Goal: Information Seeking & Learning: Learn about a topic

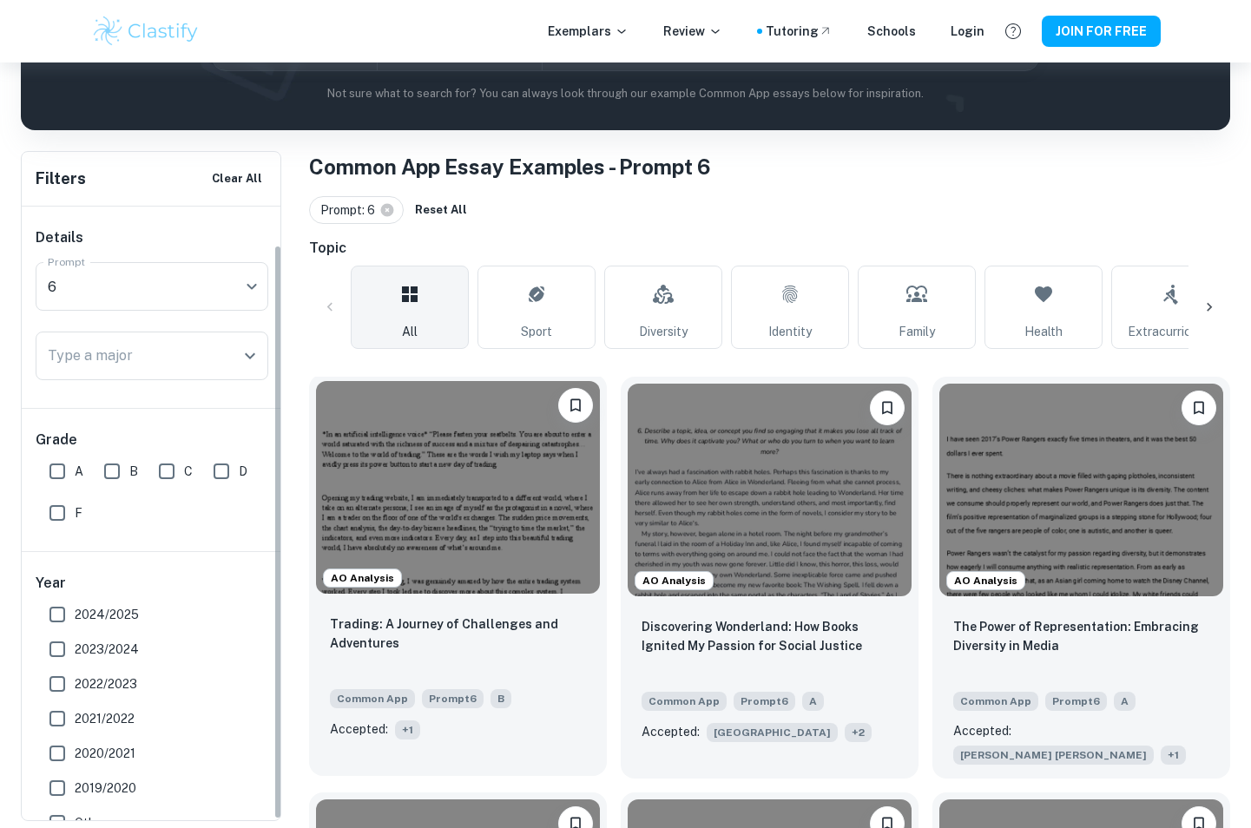
scroll to position [41, 0]
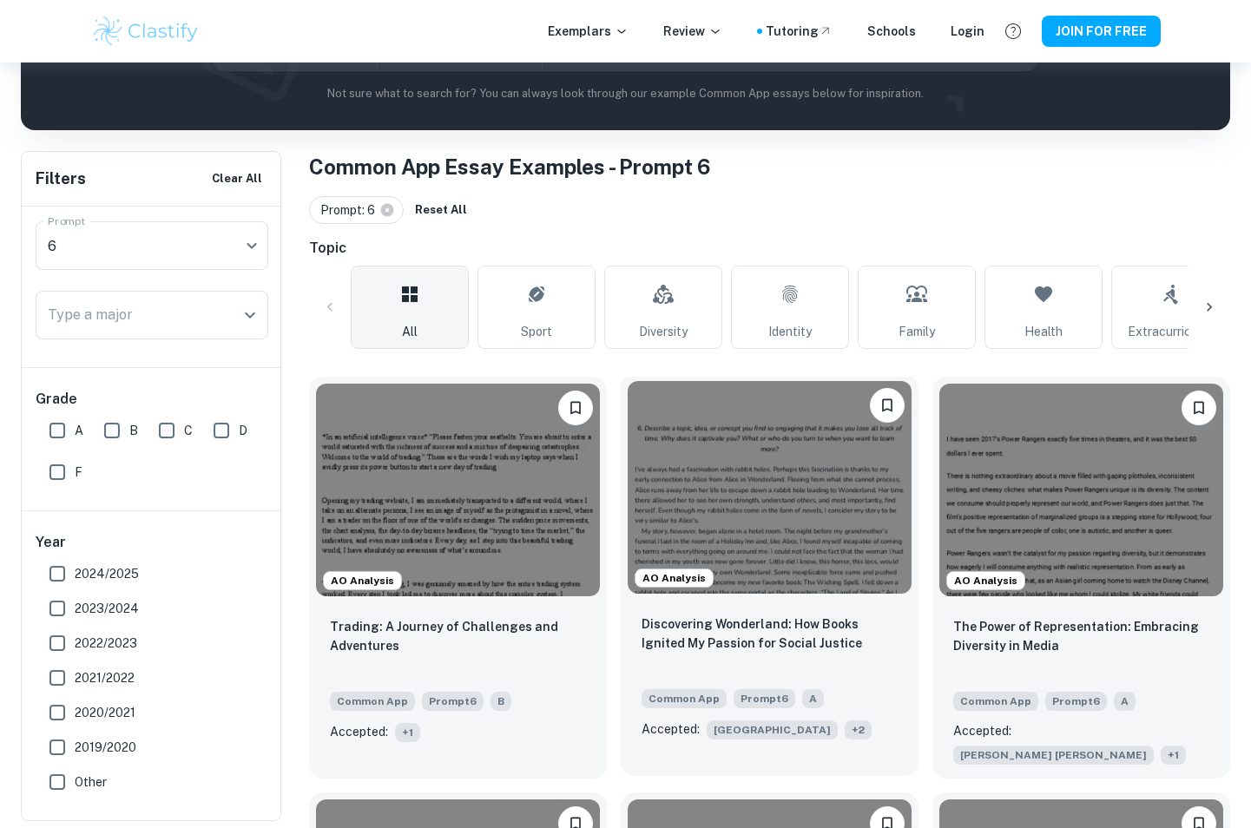
click at [719, 452] on img at bounding box center [770, 487] width 284 height 213
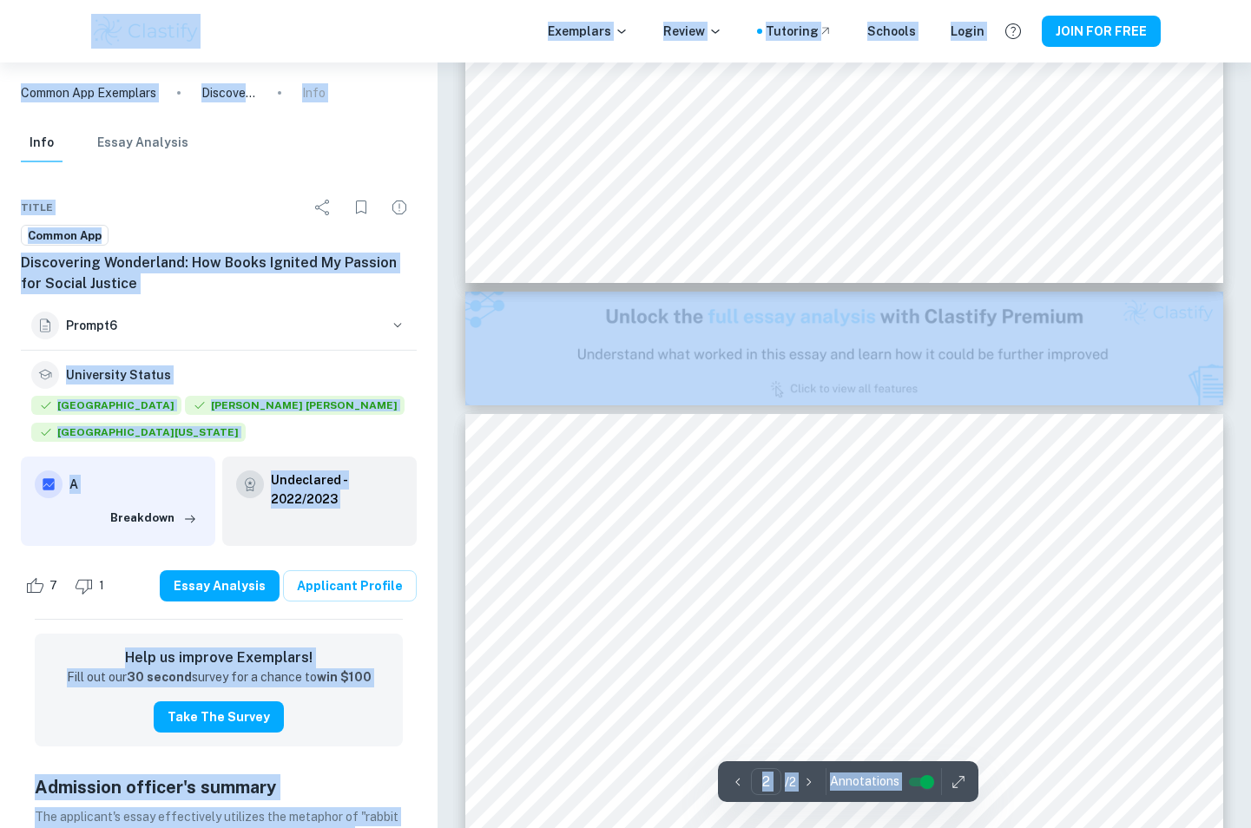
scroll to position [955, 0]
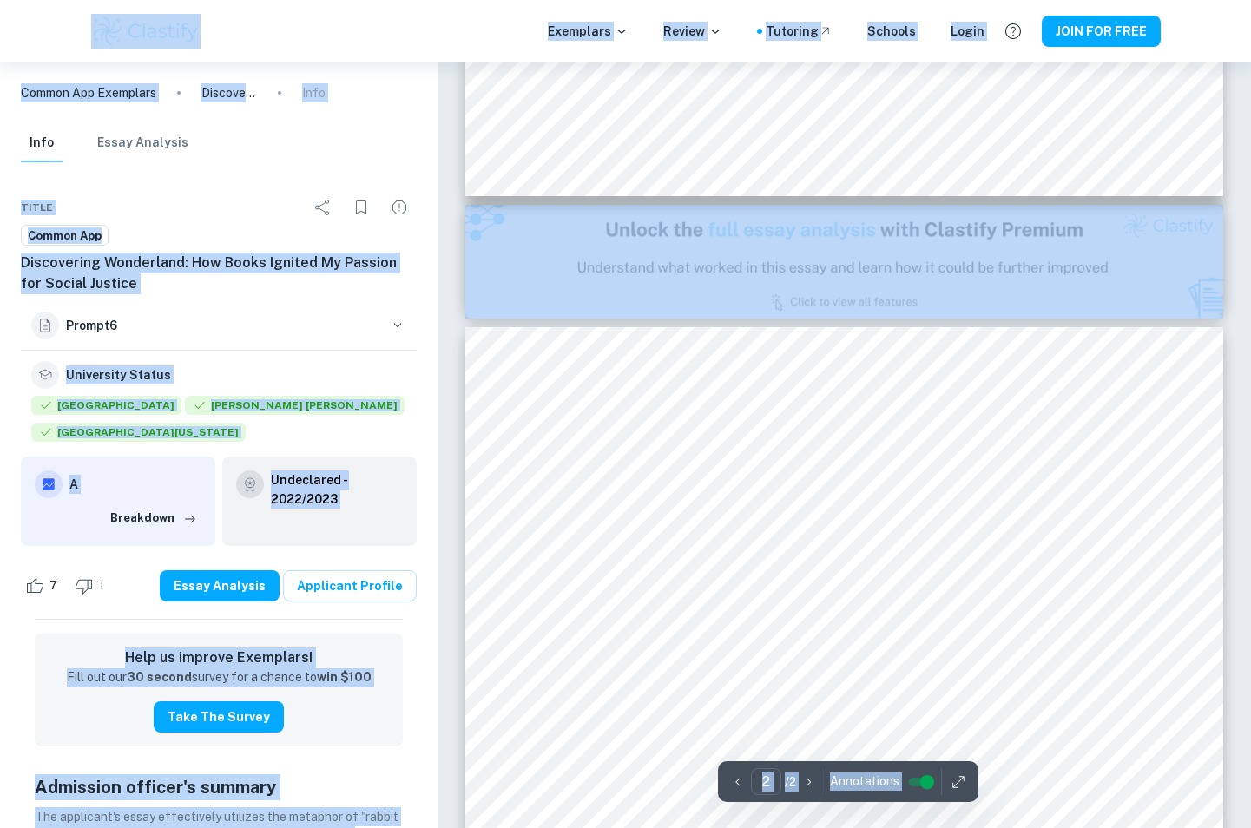
click at [1229, 234] on div "Done well Comment The introduction line of the essay is effective as it capture…" at bounding box center [845, 261] width 814 height 2309
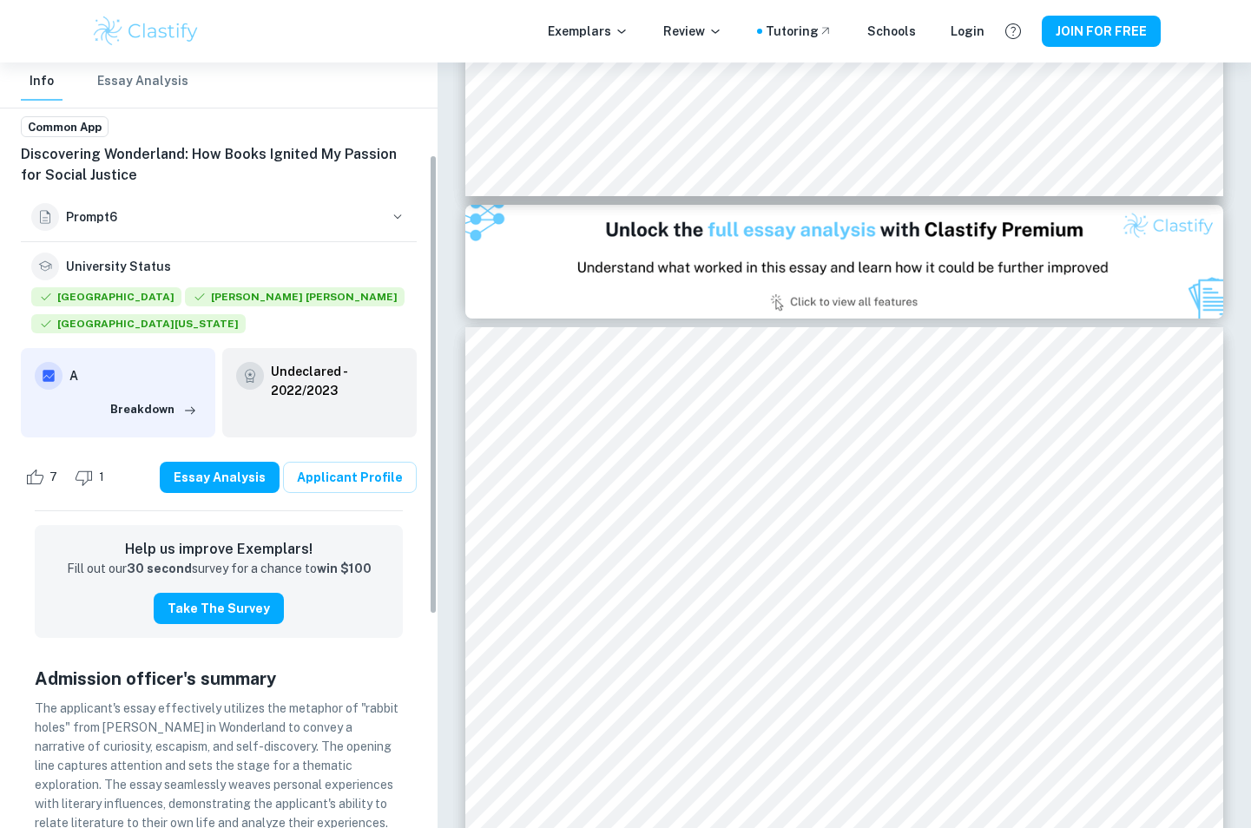
scroll to position [0, 0]
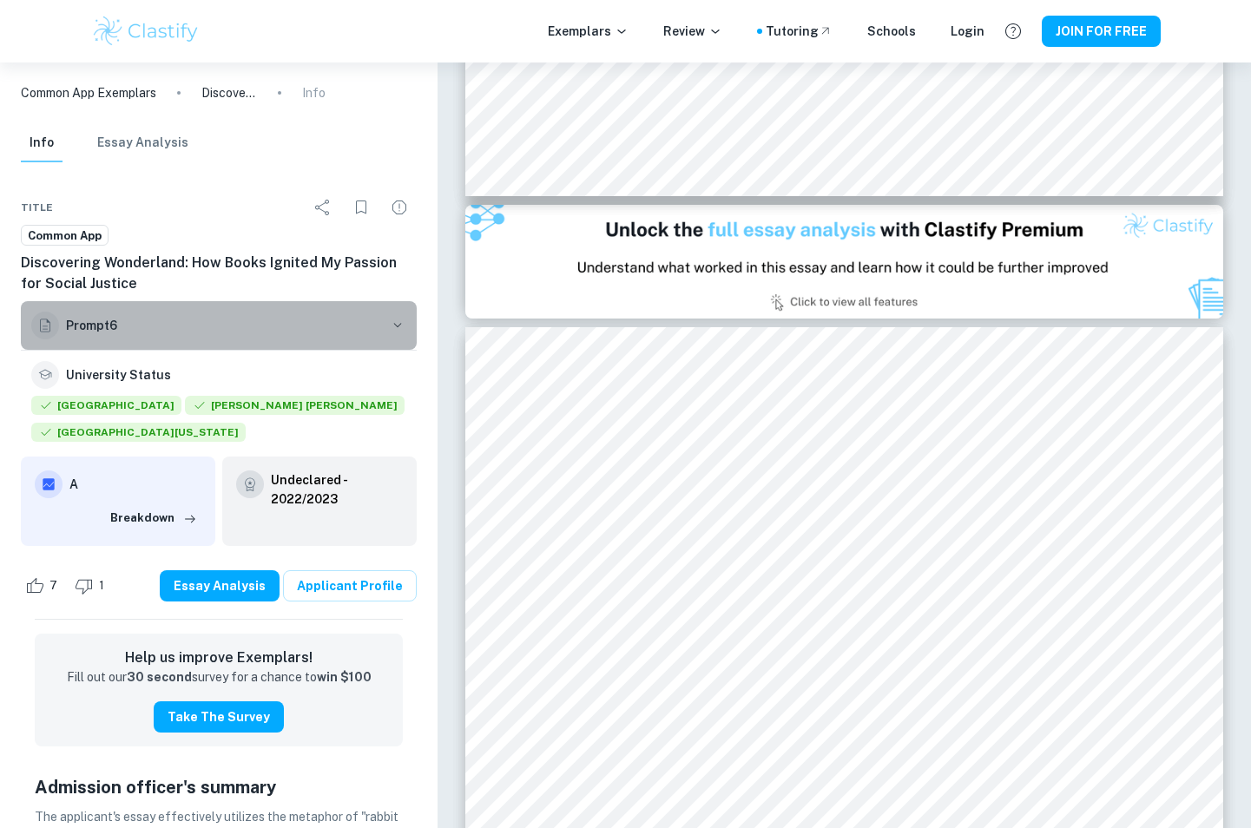
click at [388, 329] on button "Prompt 6" at bounding box center [219, 325] width 396 height 49
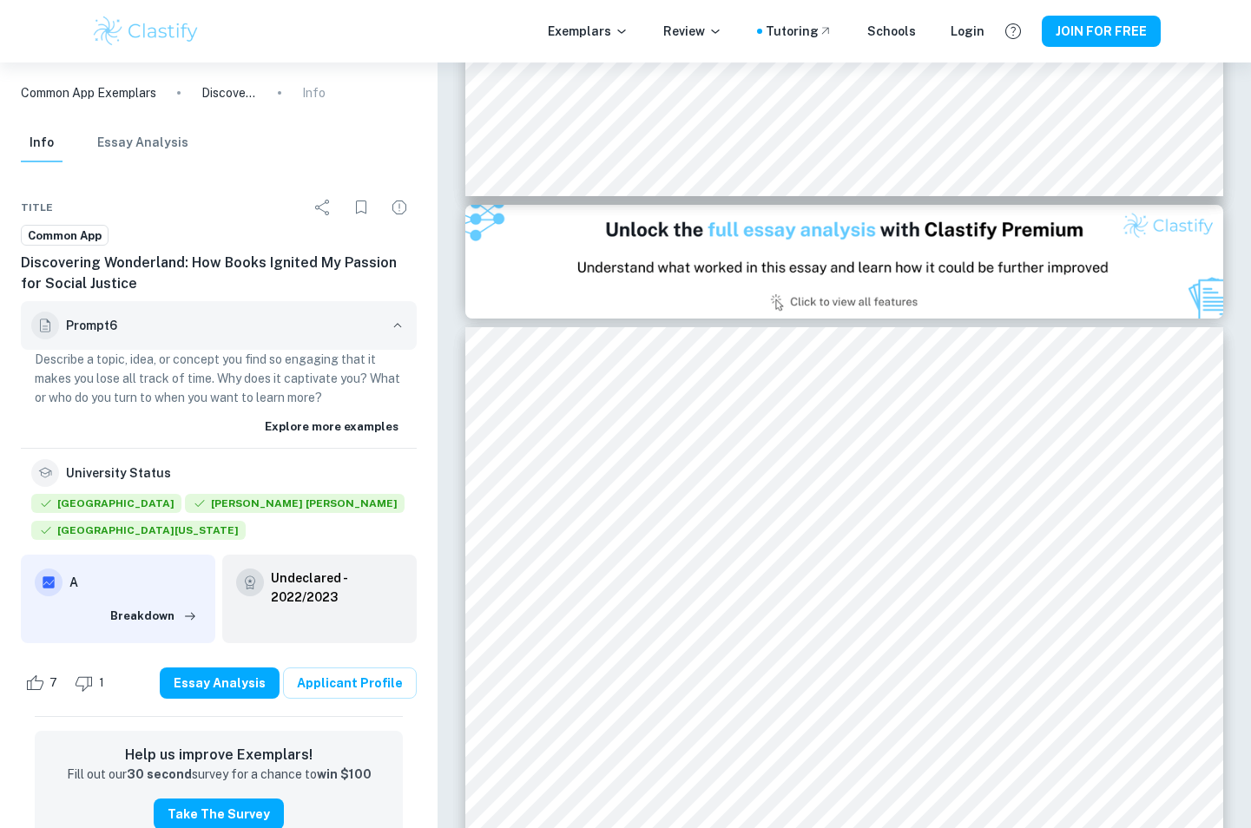
click at [388, 329] on button "Prompt 6" at bounding box center [219, 325] width 396 height 49
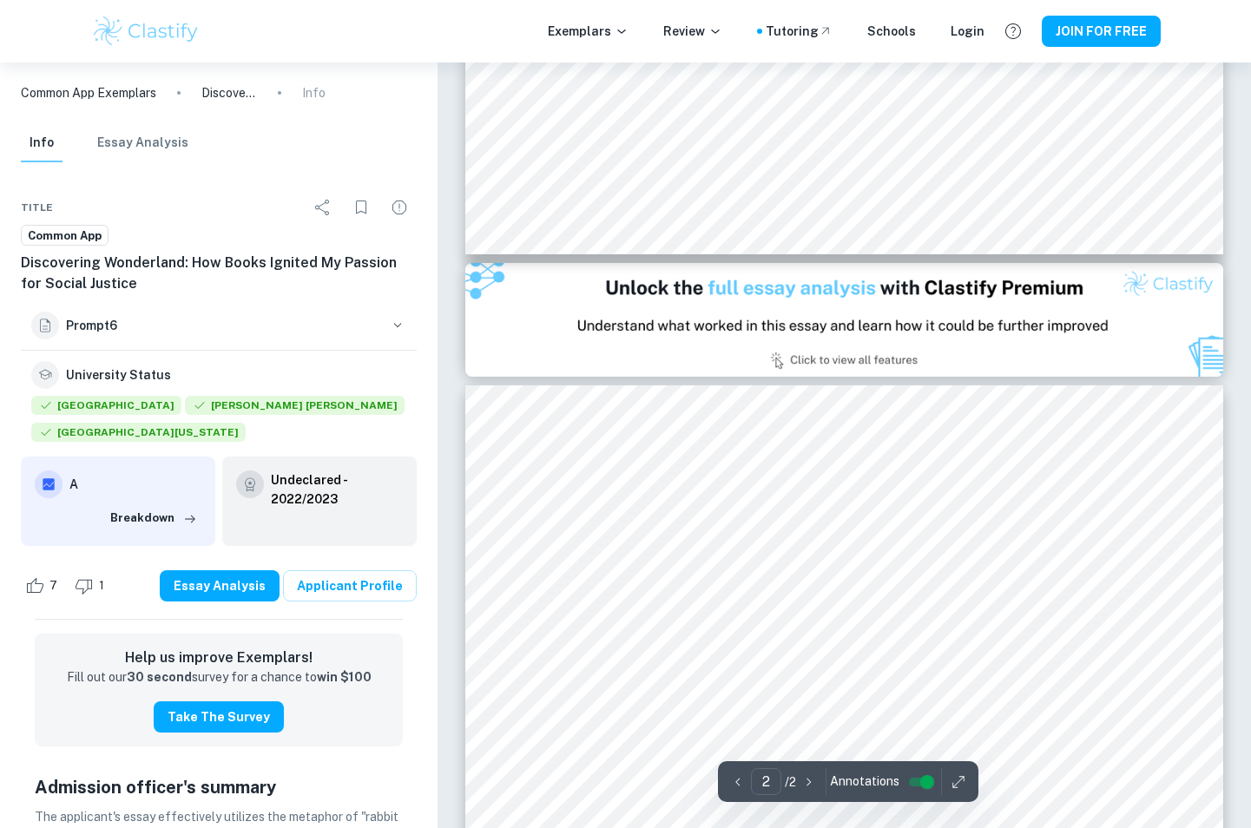
type input "1"
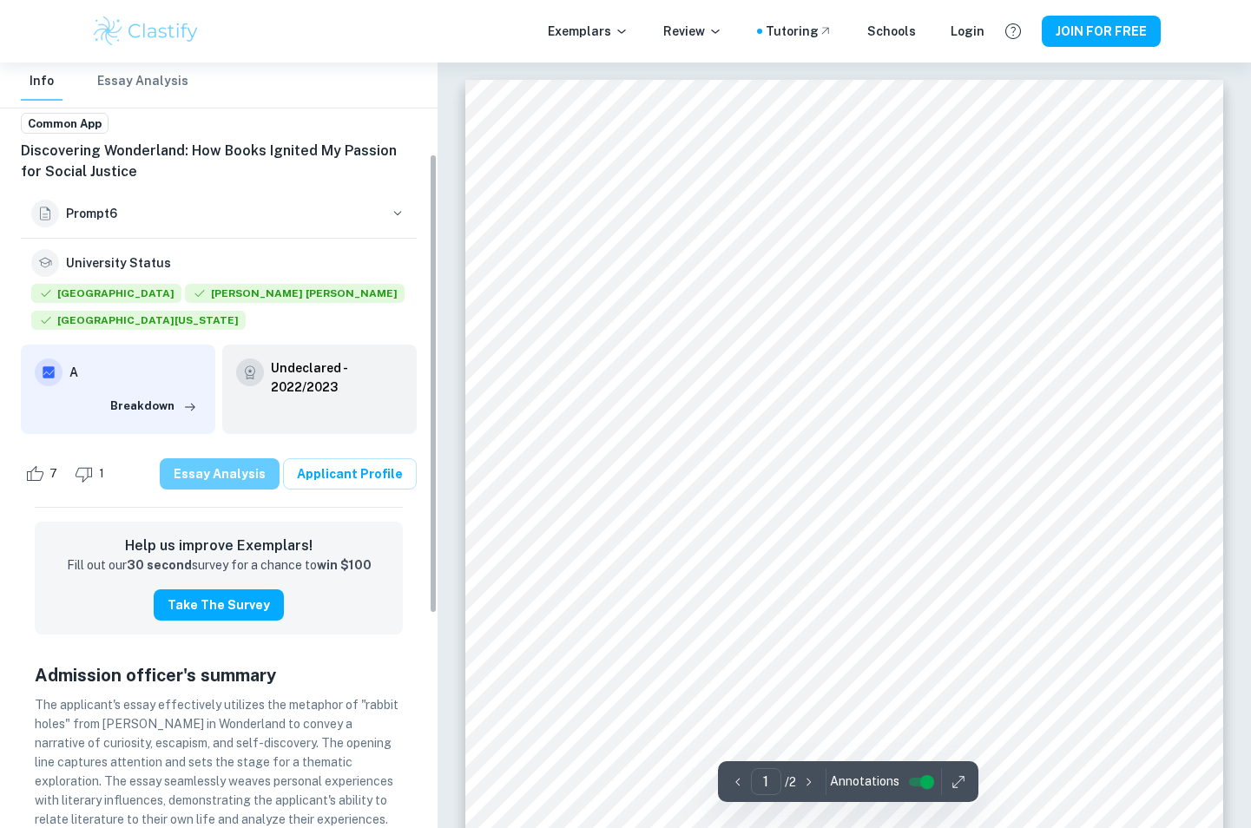
scroll to position [261, 0]
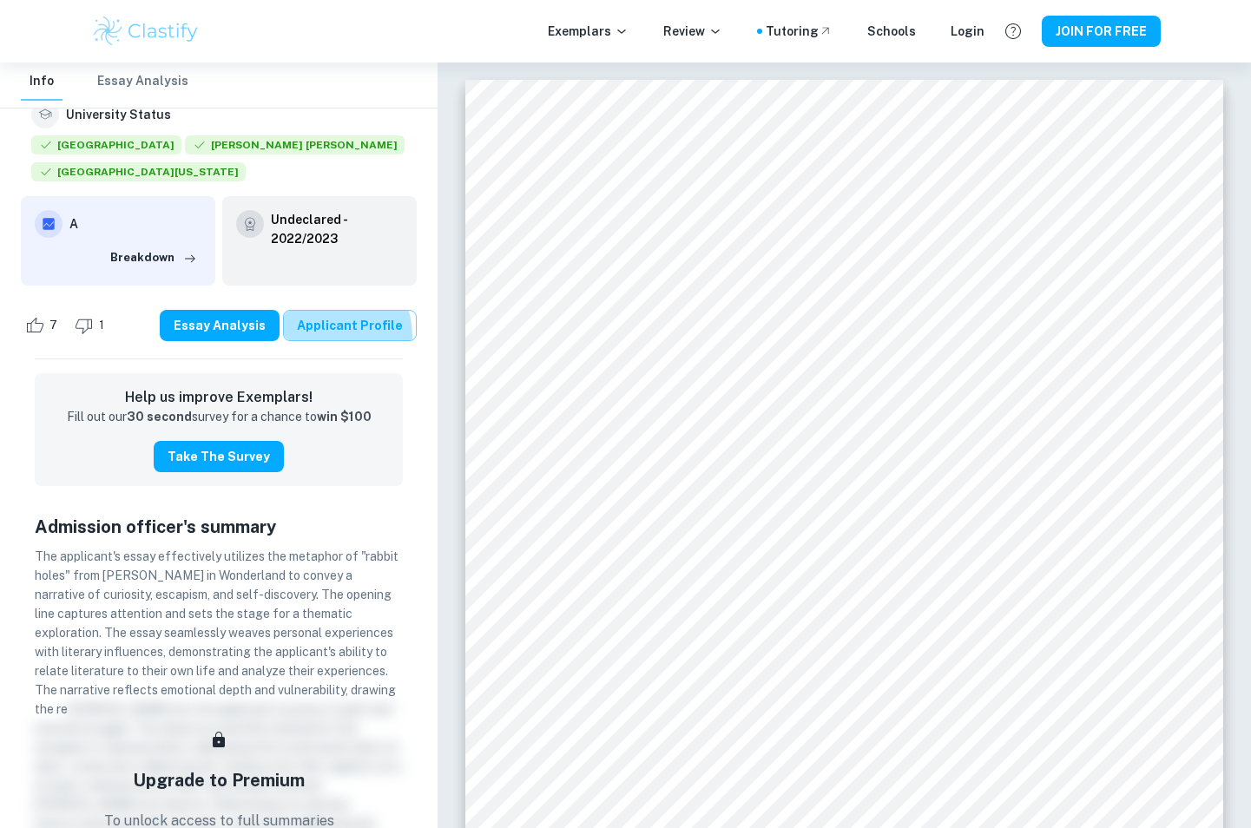
click at [331, 337] on link "Applicant Profile" at bounding box center [350, 325] width 134 height 31
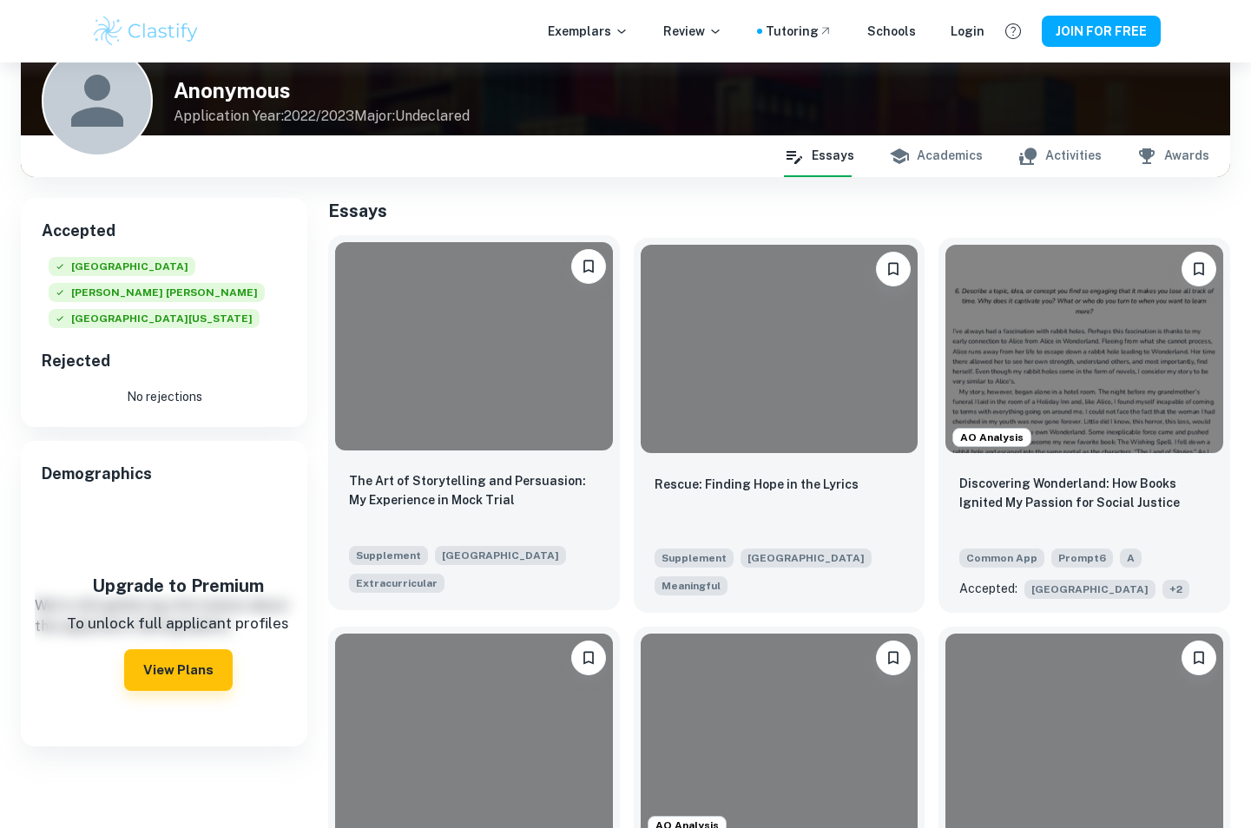
scroll to position [174, 0]
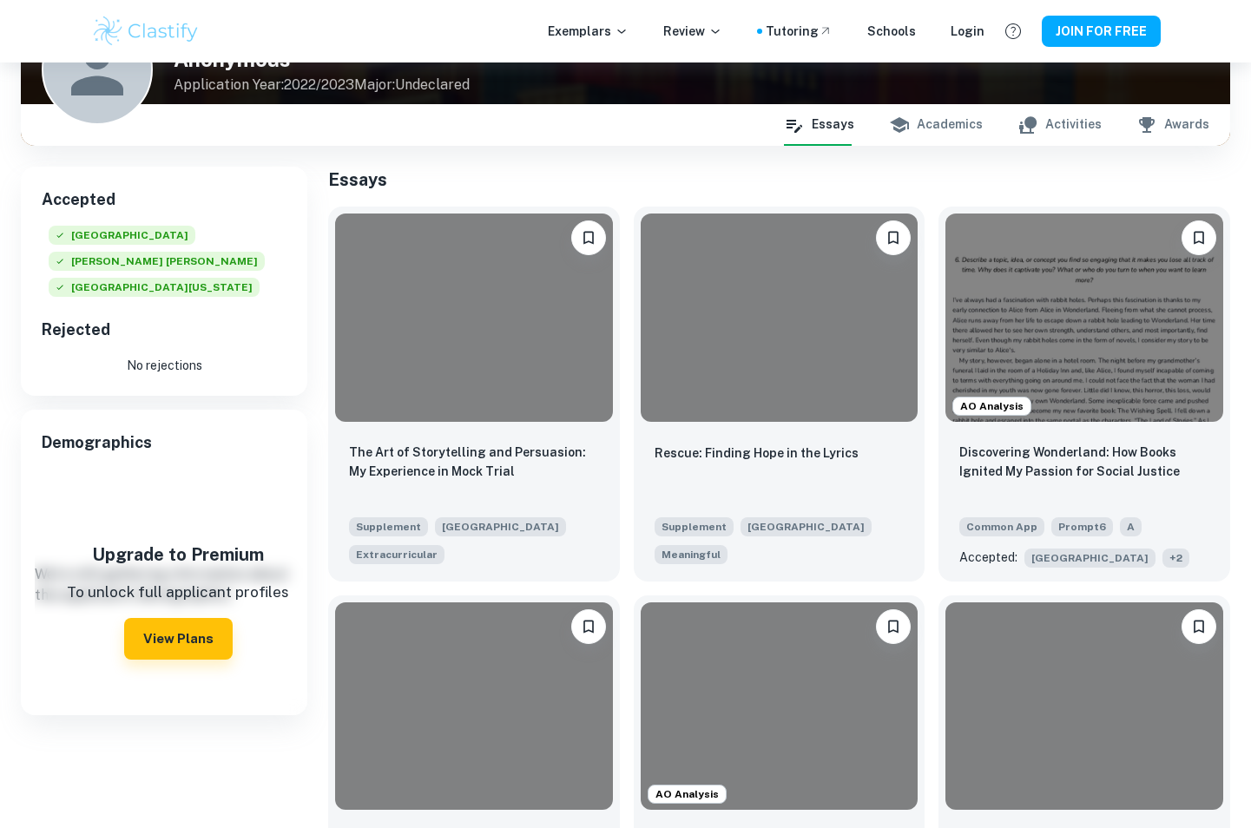
click at [1072, 122] on button "Activities" at bounding box center [1060, 125] width 84 height 42
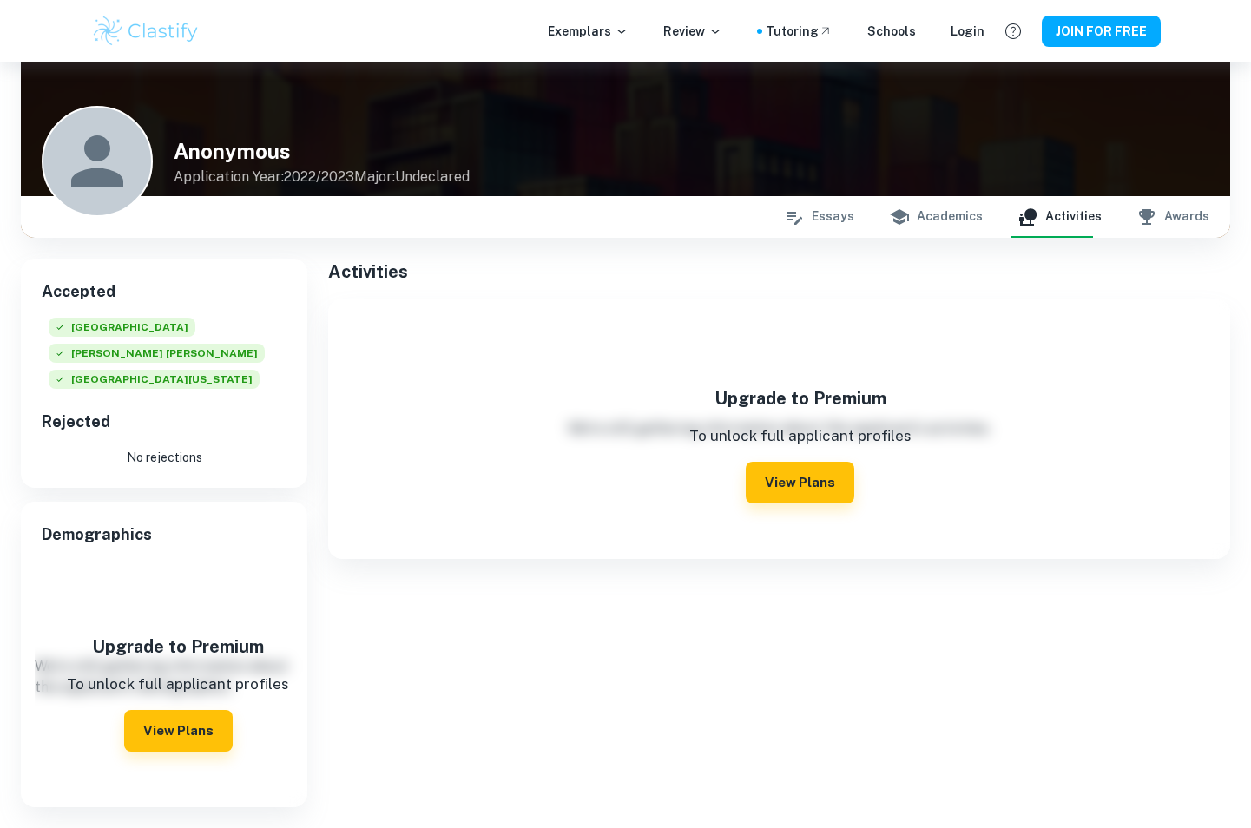
scroll to position [63, 0]
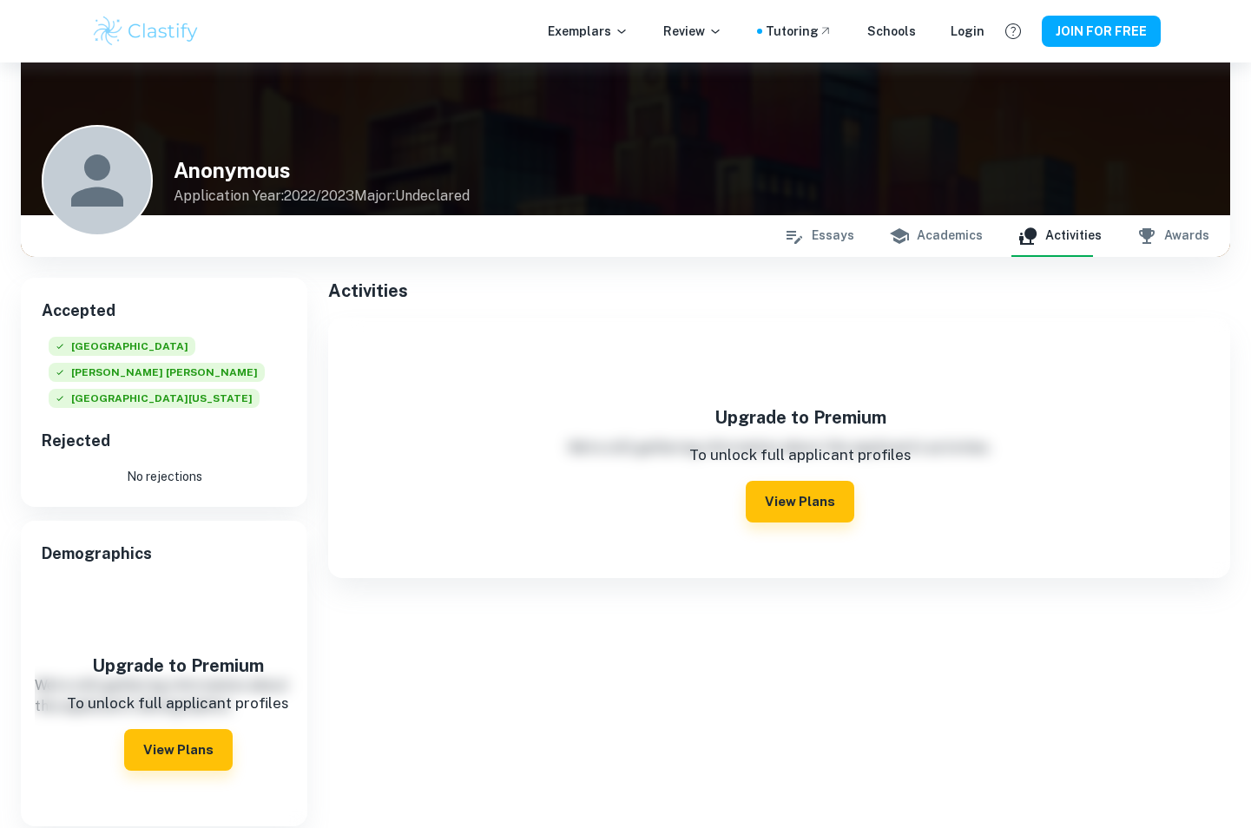
click at [969, 240] on button "Academics" at bounding box center [936, 236] width 94 height 42
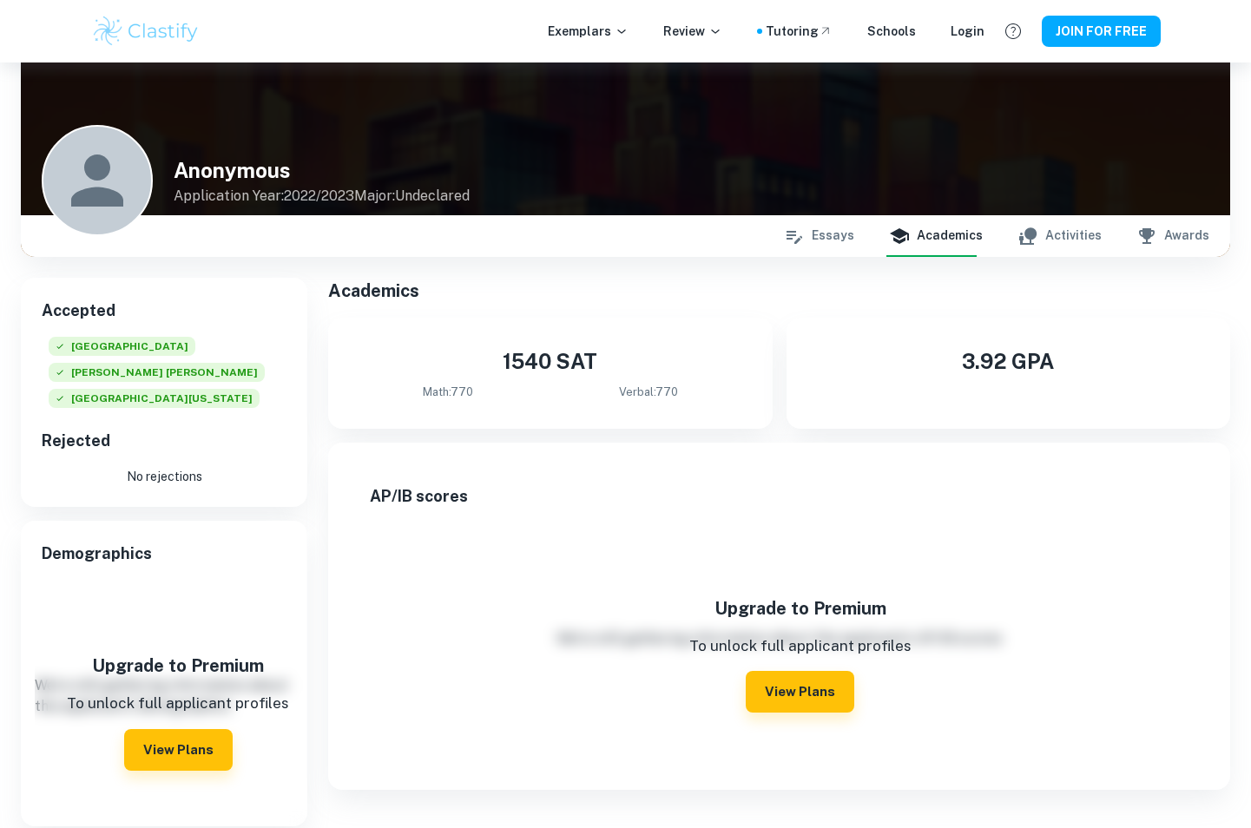
click at [1163, 223] on button "Awards" at bounding box center [1173, 236] width 73 height 42
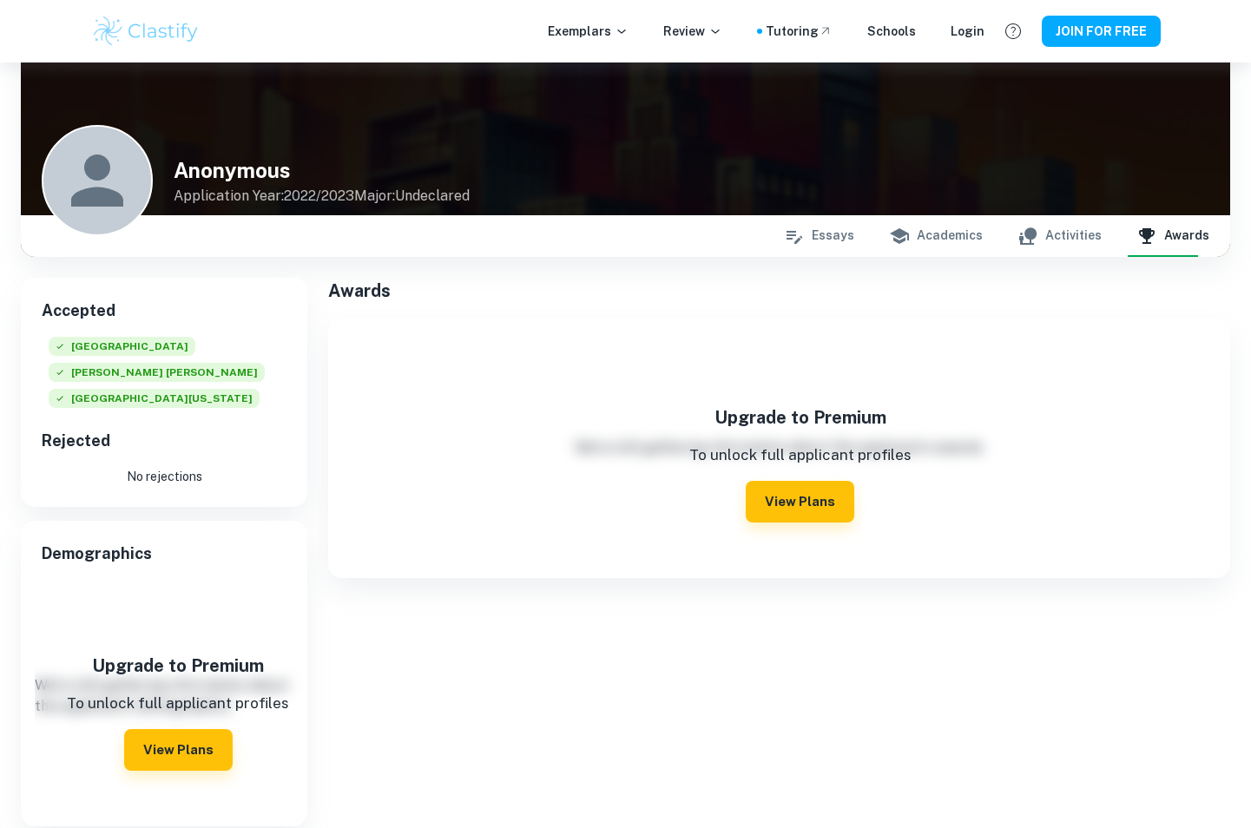
click at [955, 240] on button "Academics" at bounding box center [936, 236] width 94 height 42
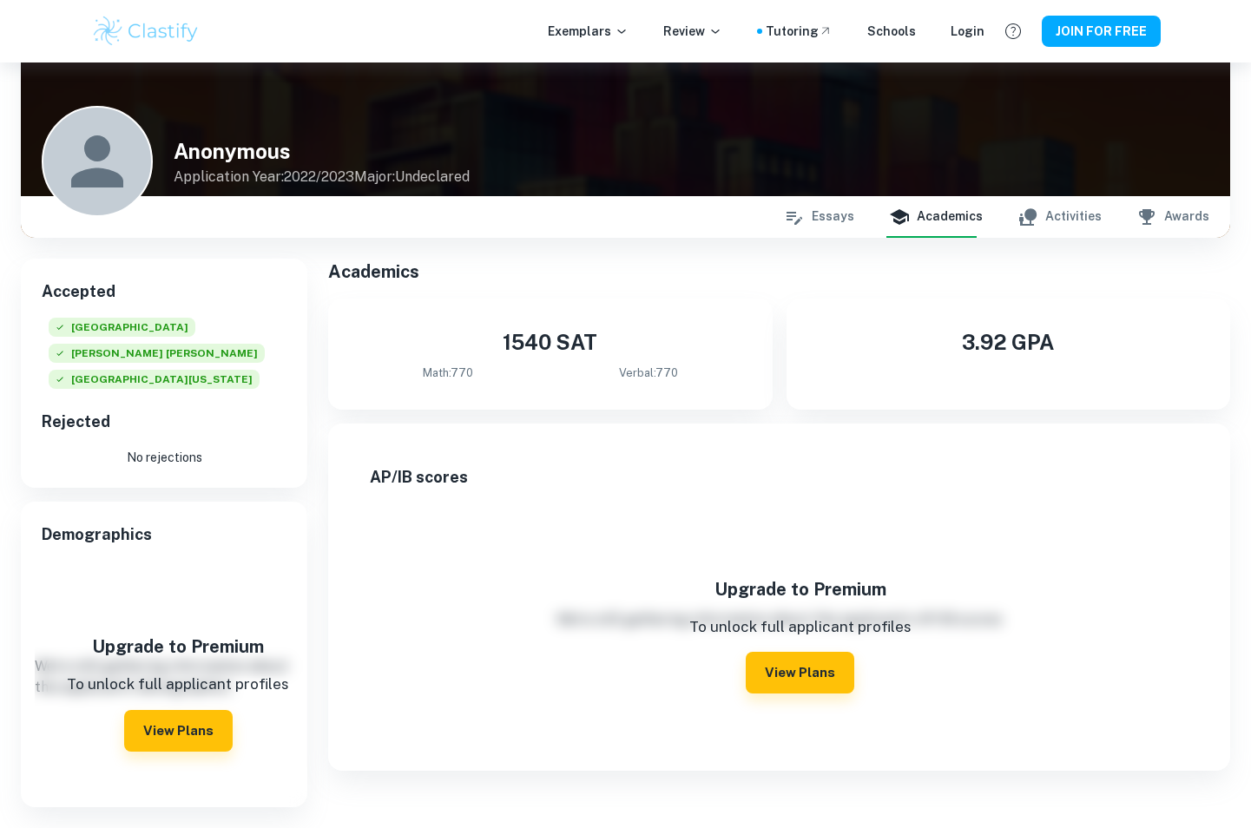
scroll to position [87, 0]
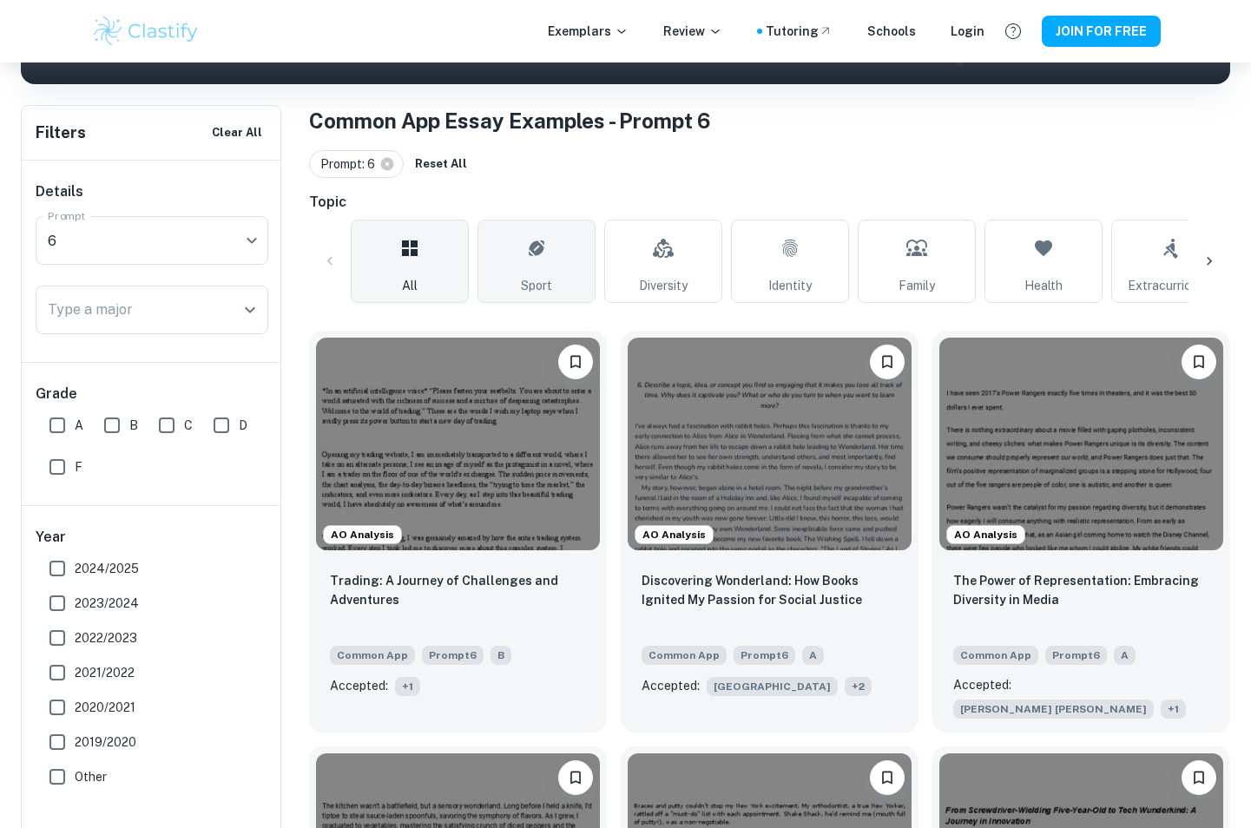
scroll to position [347, 0]
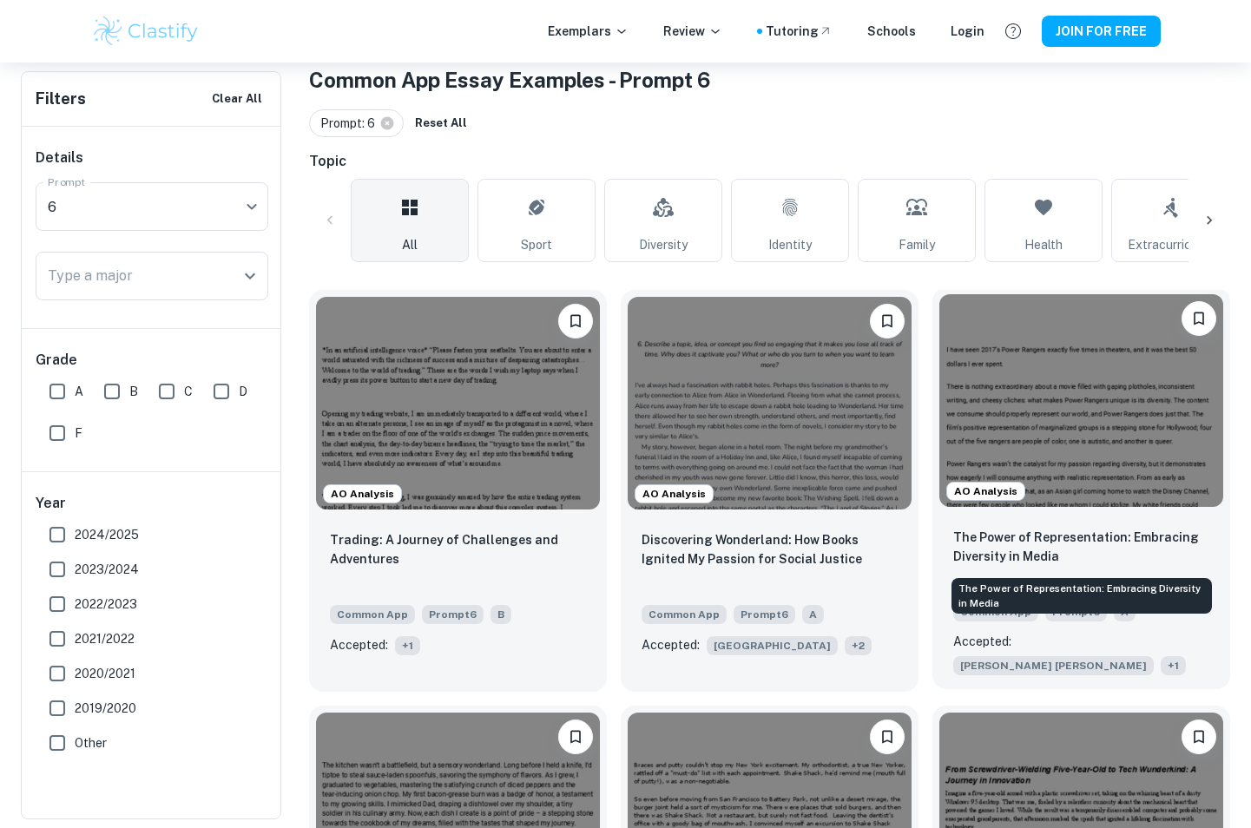
click at [1147, 544] on p "The Power of Representation: Embracing Diversity in Media" at bounding box center [1081, 547] width 256 height 38
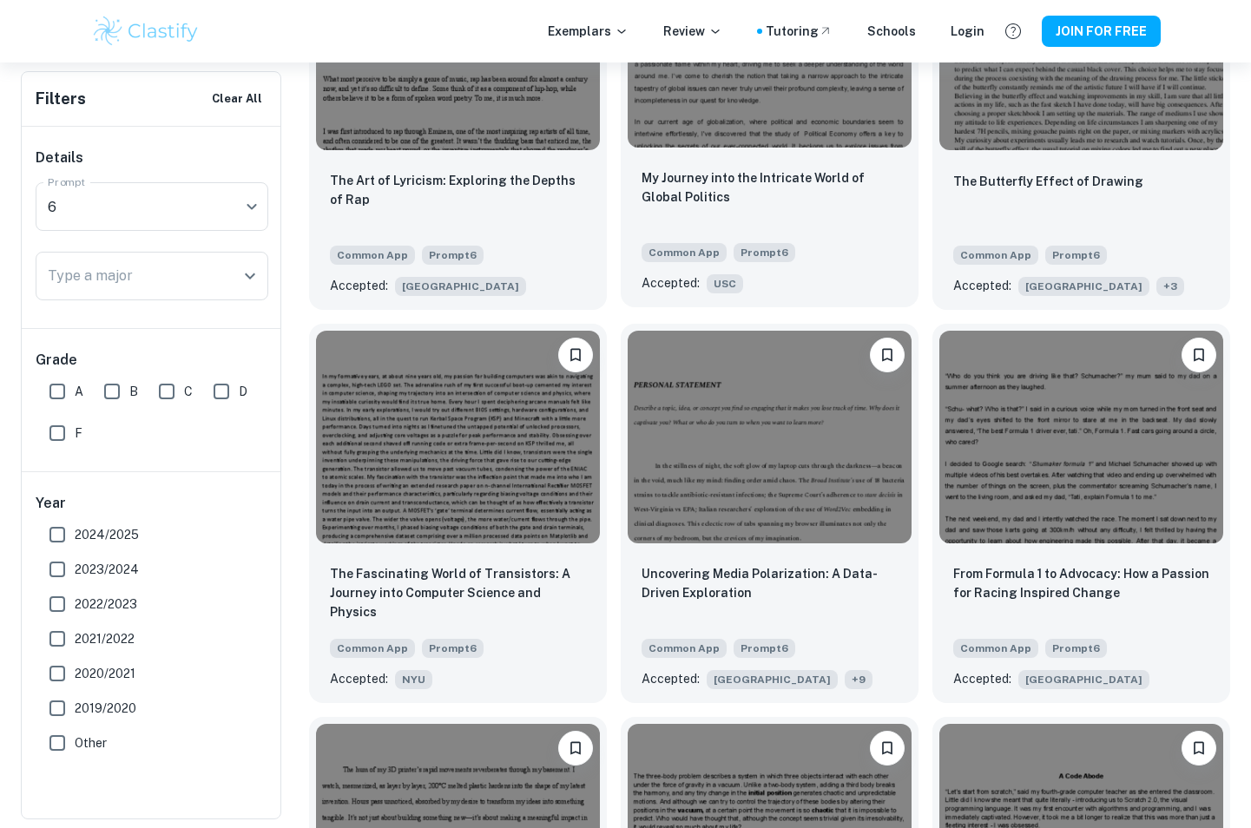
scroll to position [1997, 0]
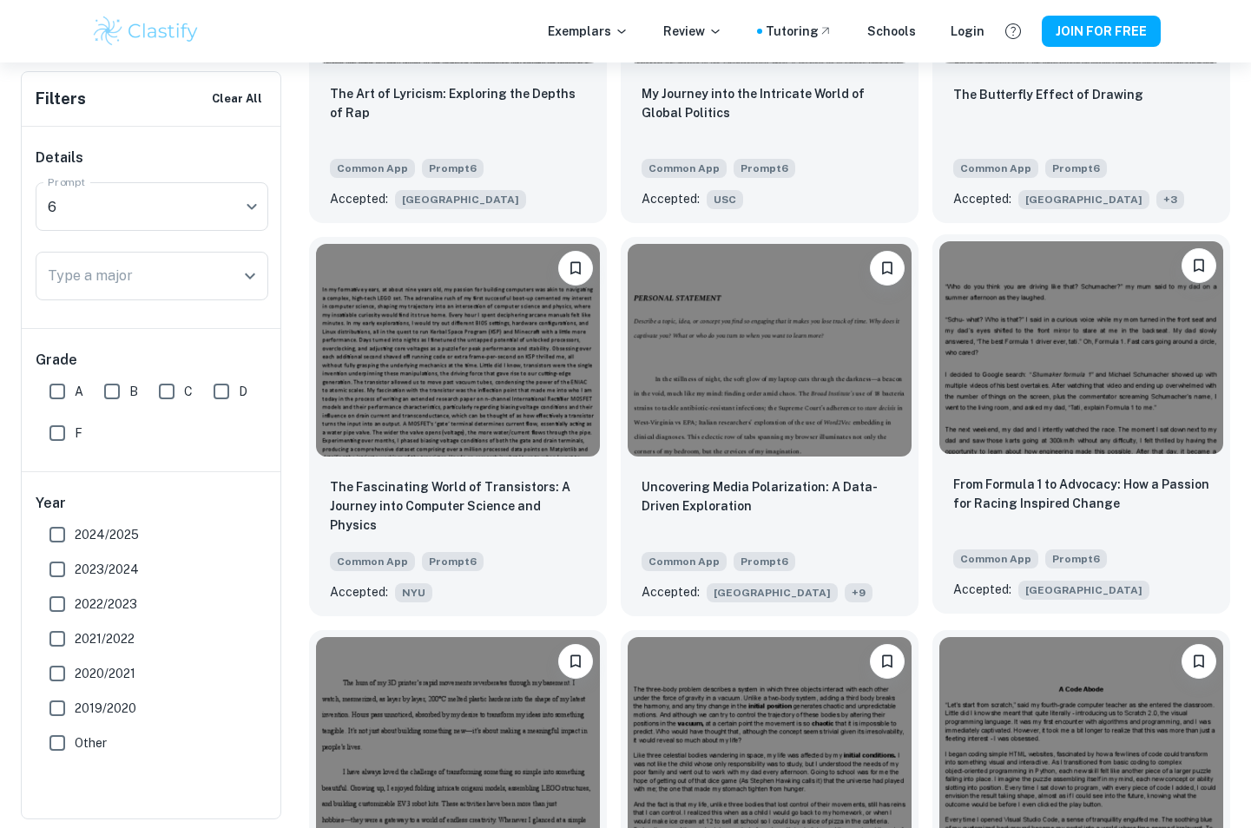
click at [1063, 501] on div "From Formula 1 to Advocacy: How a Passion for Racing Inspired Change" at bounding box center [1081, 504] width 256 height 59
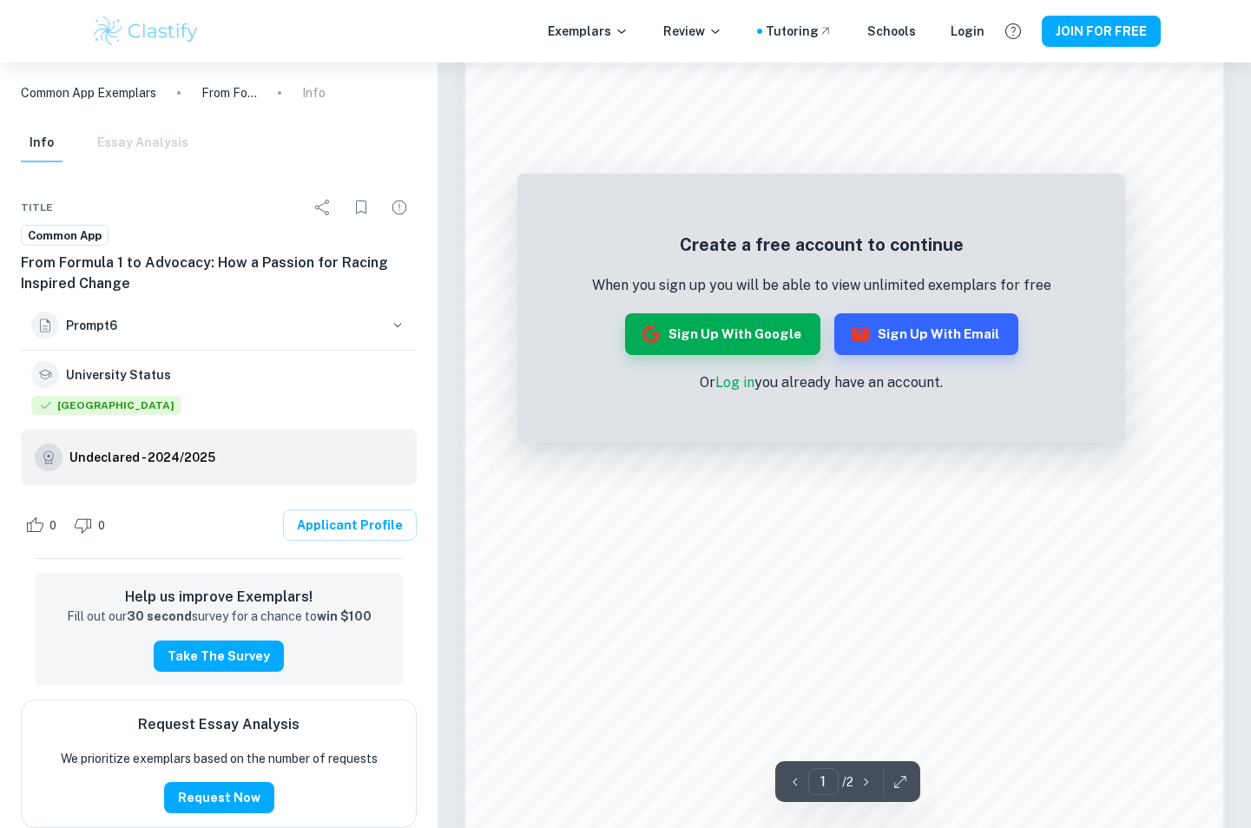
scroll to position [1216, 0]
